Goal: Task Accomplishment & Management: Use online tool/utility

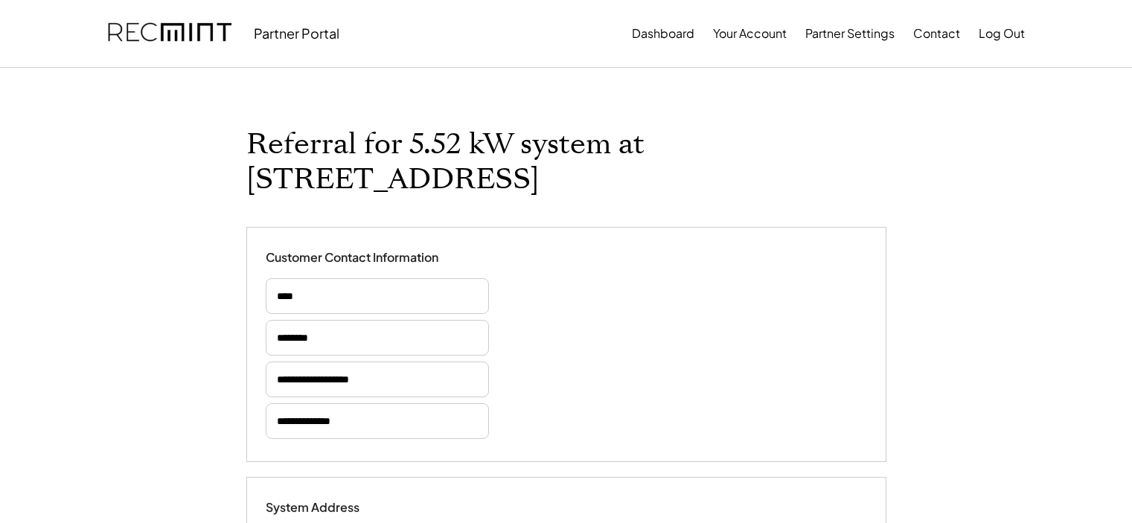
select select "**********"
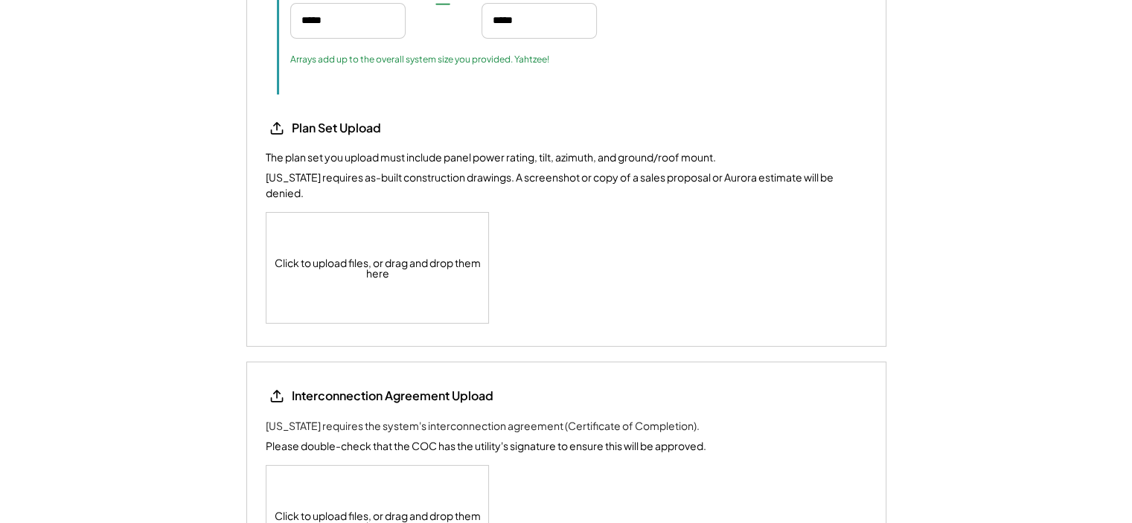
click at [406, 264] on div "Click to upload files, or drag and drop them here" at bounding box center [377, 268] width 223 height 110
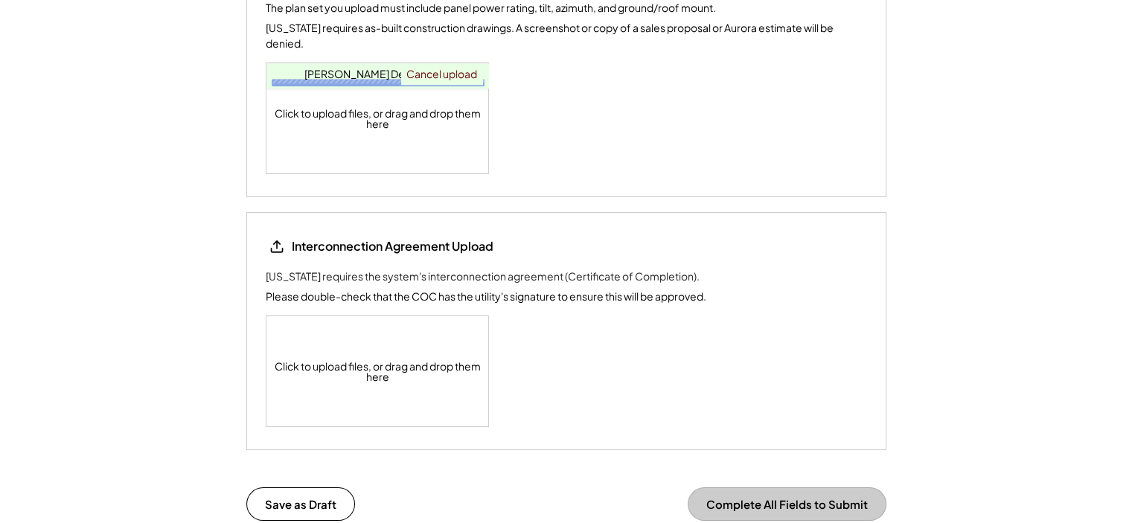
scroll to position [1975, 0]
click at [406, 316] on div "Click to upload files, or drag and drop them here" at bounding box center [377, 371] width 223 height 110
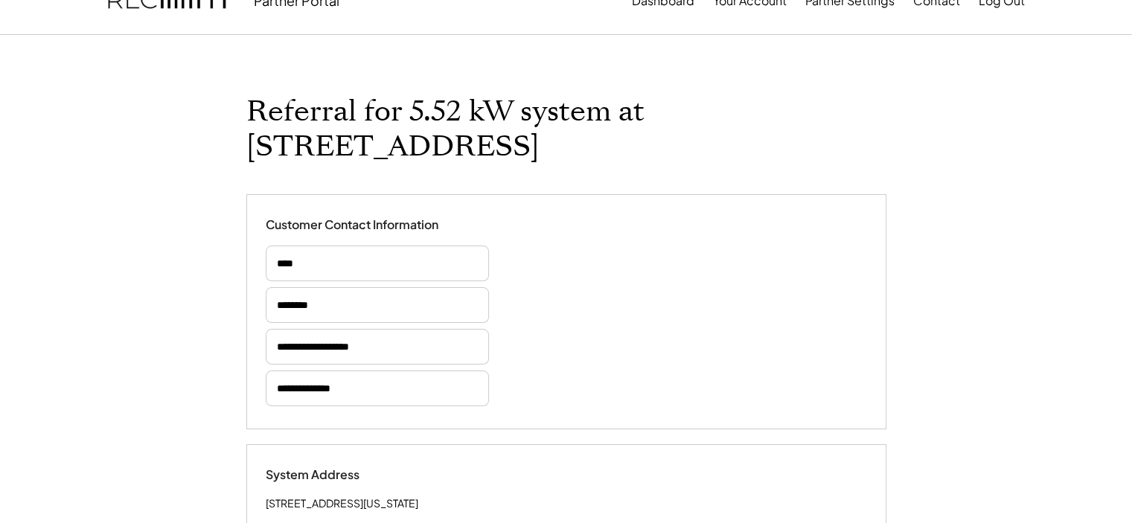
scroll to position [0, 0]
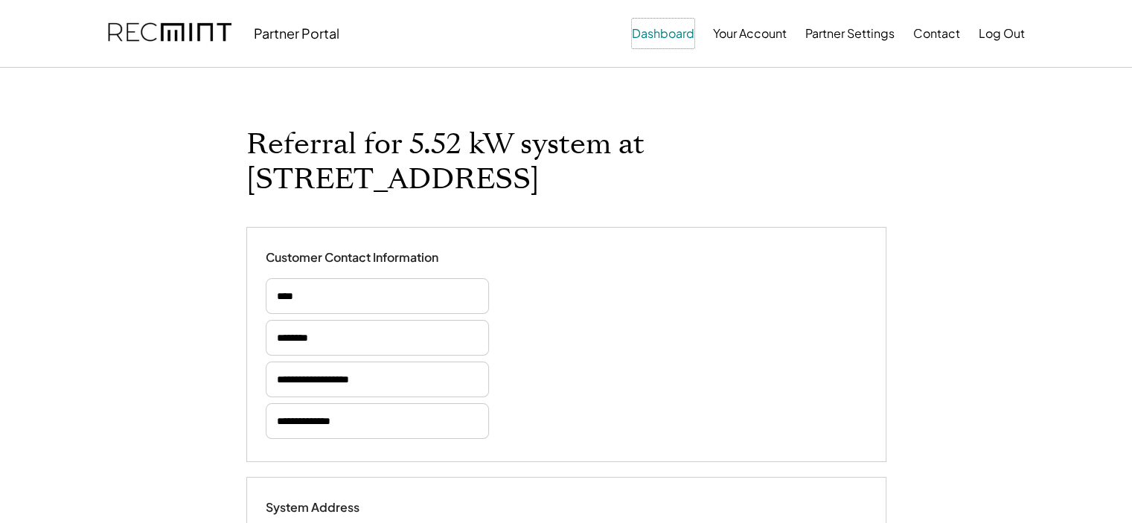
click at [658, 28] on button "Dashboard" at bounding box center [663, 34] width 63 height 30
